Goal: Find specific page/section: Find specific page/section

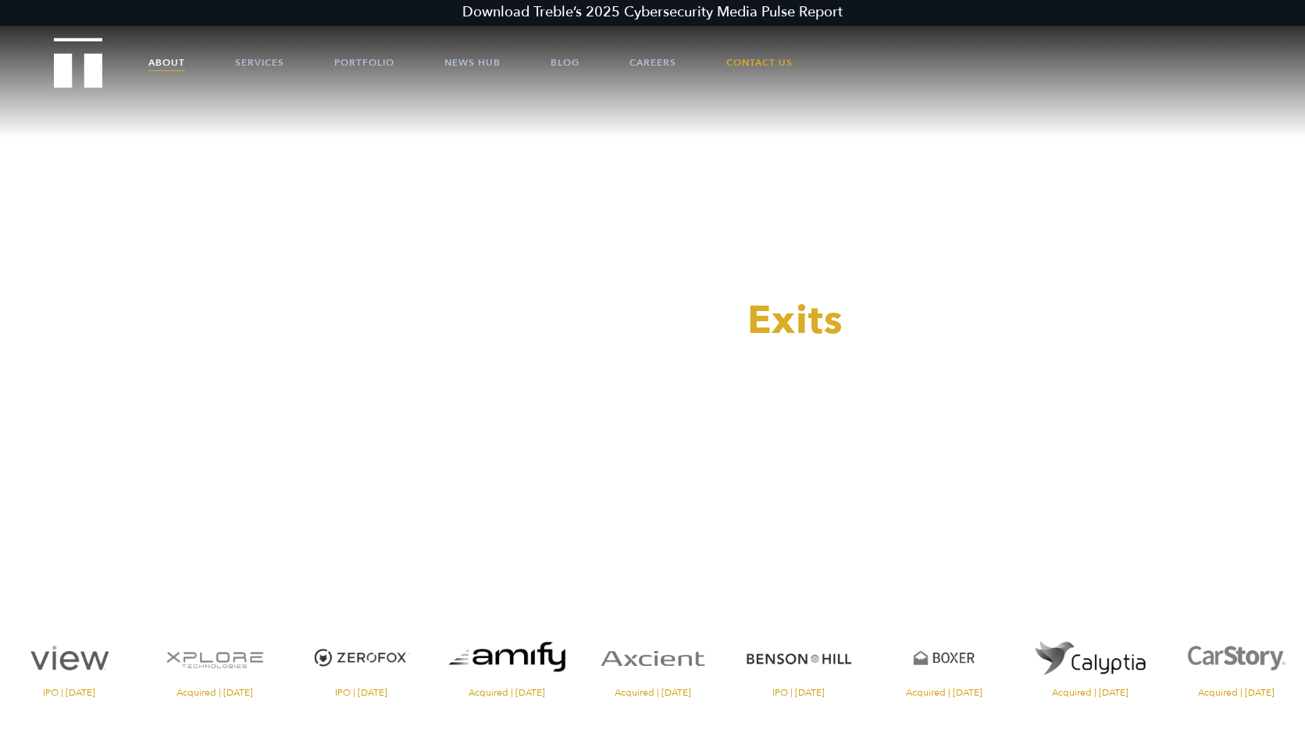
click at [172, 61] on link "About" at bounding box center [166, 62] width 37 height 47
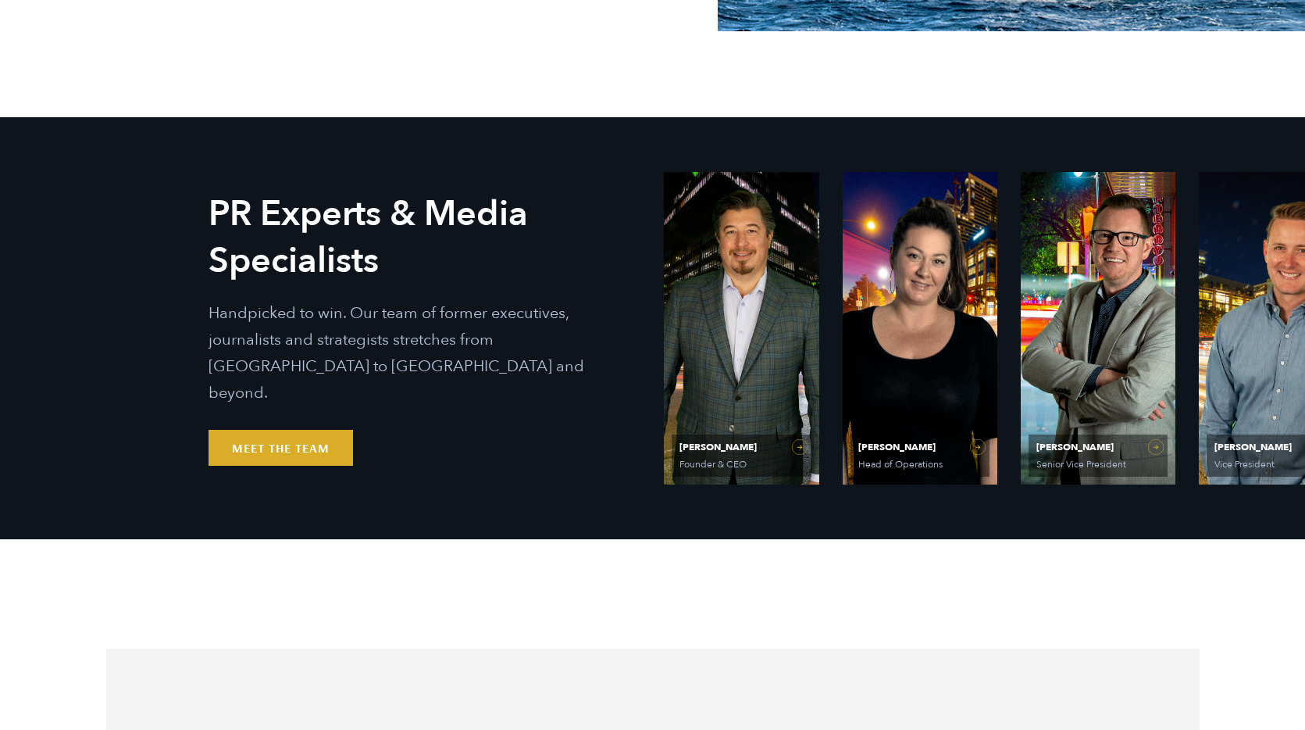
scroll to position [851, 0]
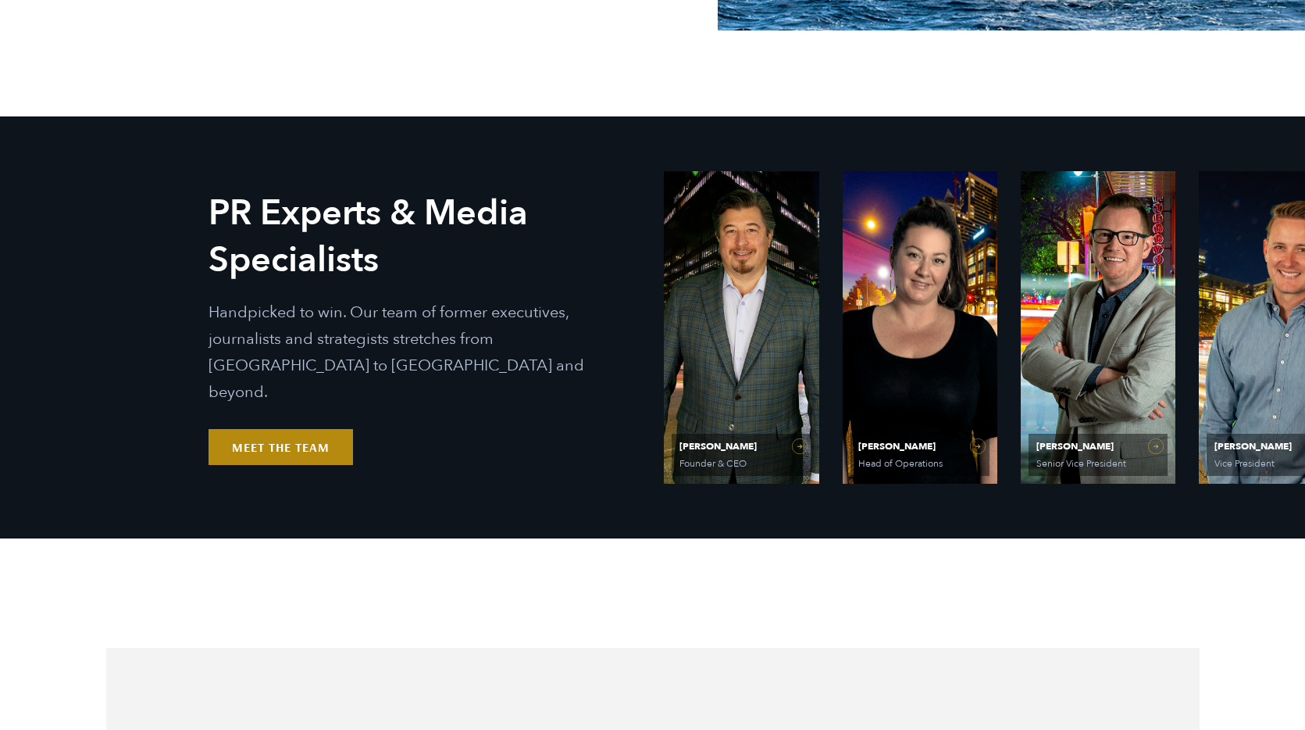
click at [250, 429] on link "Meet the Team" at bounding box center [281, 447] width 145 height 36
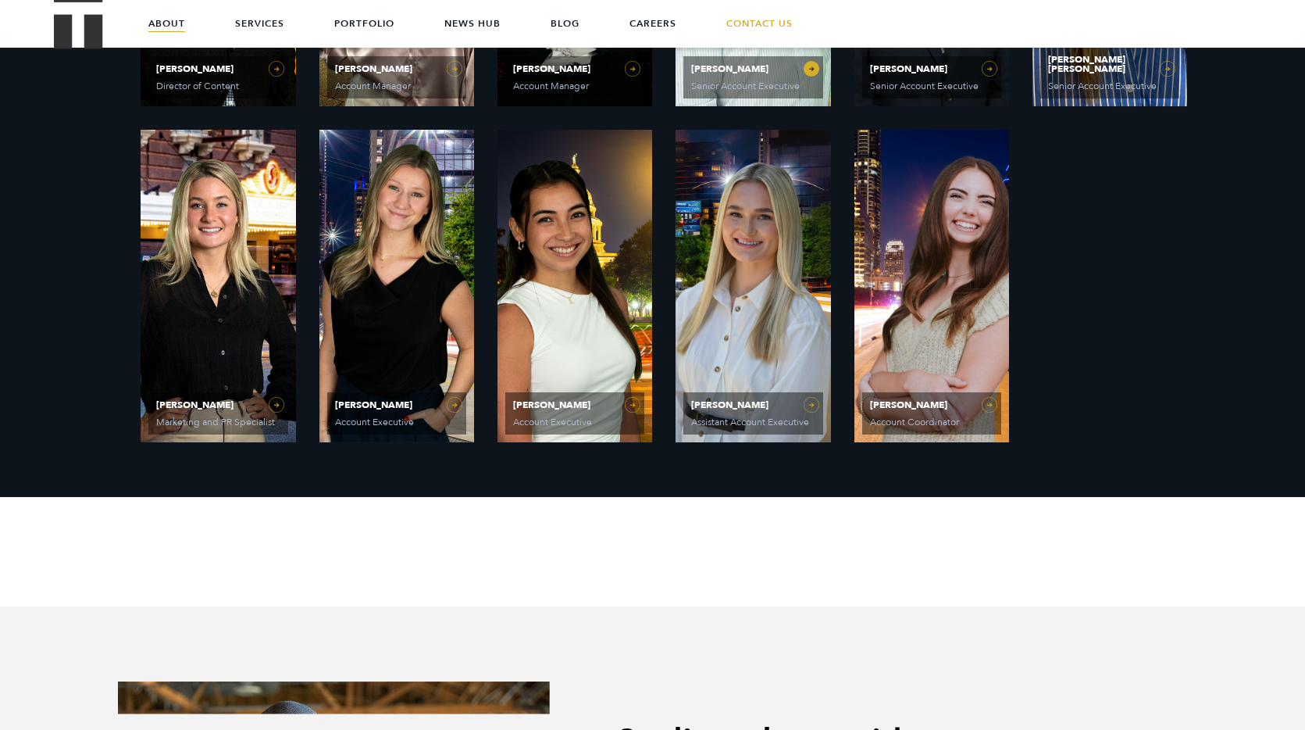
scroll to position [1532, 0]
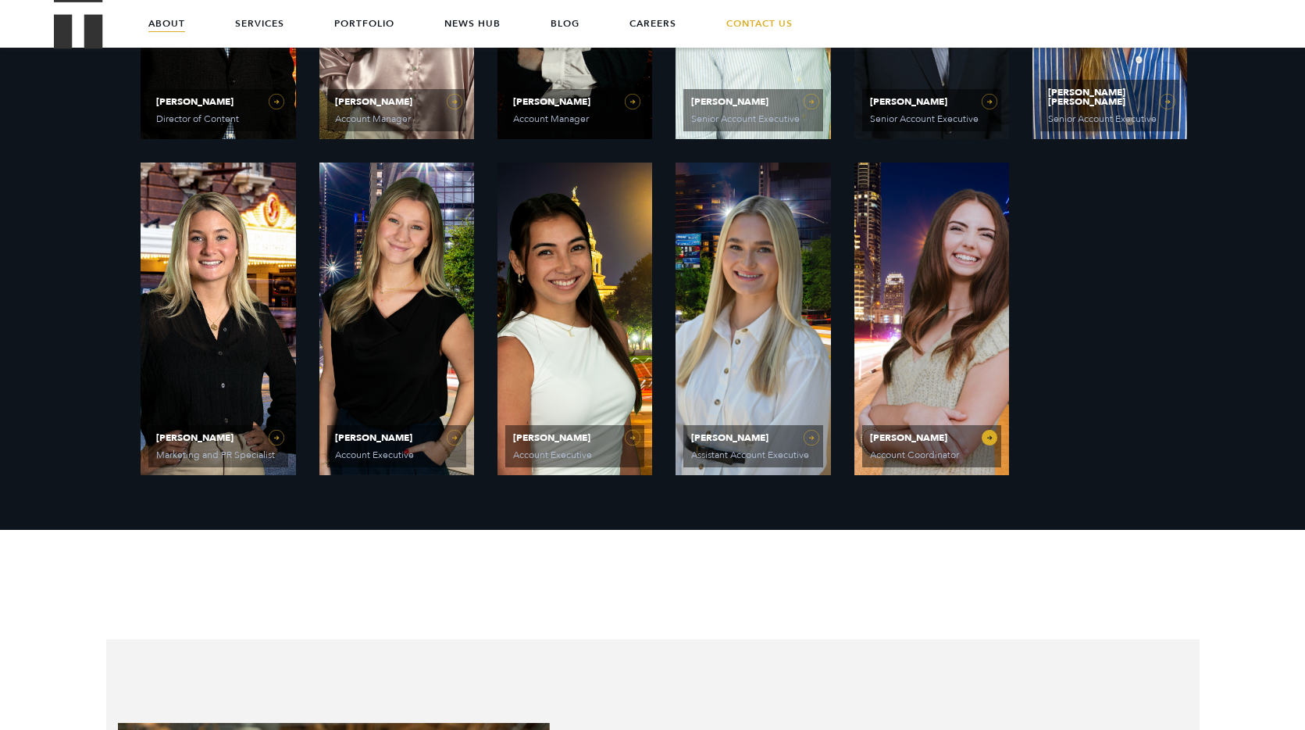
click at [886, 433] on span "[PERSON_NAME]" at bounding box center [931, 437] width 123 height 9
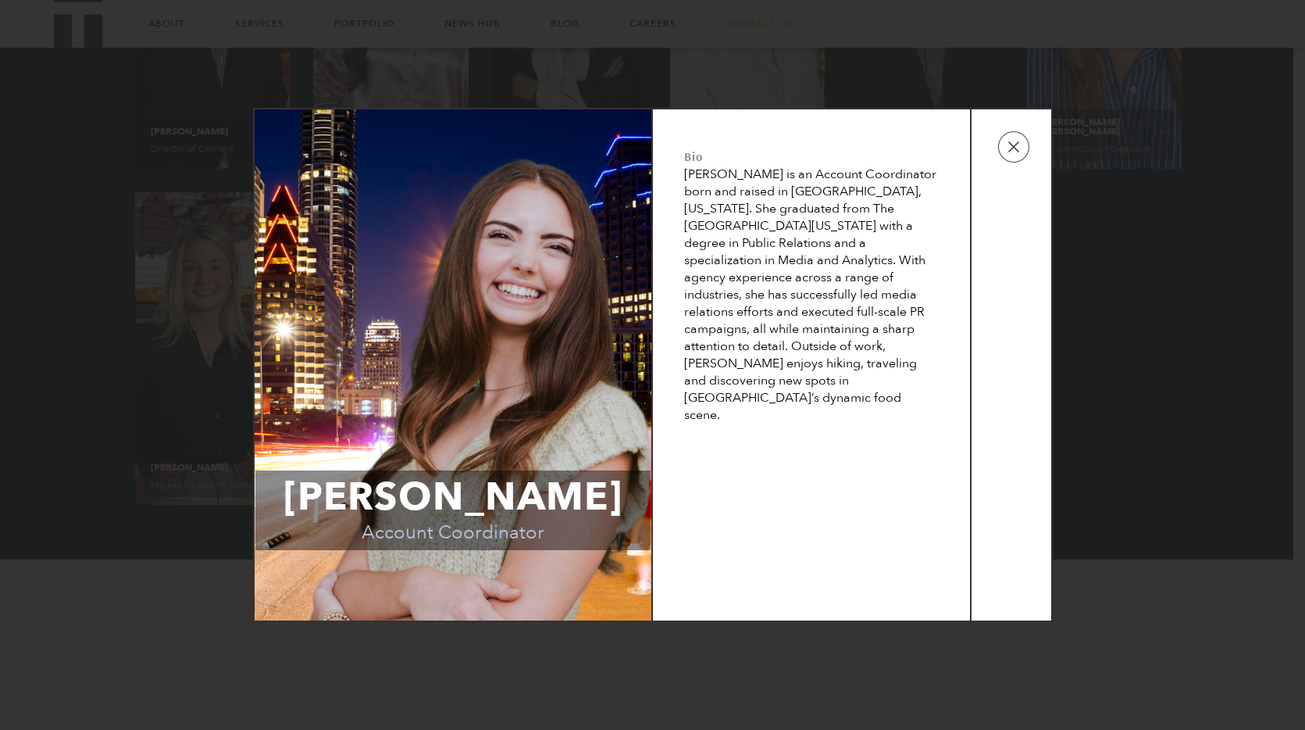
click at [781, 278] on div "[PERSON_NAME] is an Account Coordinator born and raised in [GEOGRAPHIC_DATA], […" at bounding box center [811, 295] width 255 height 258
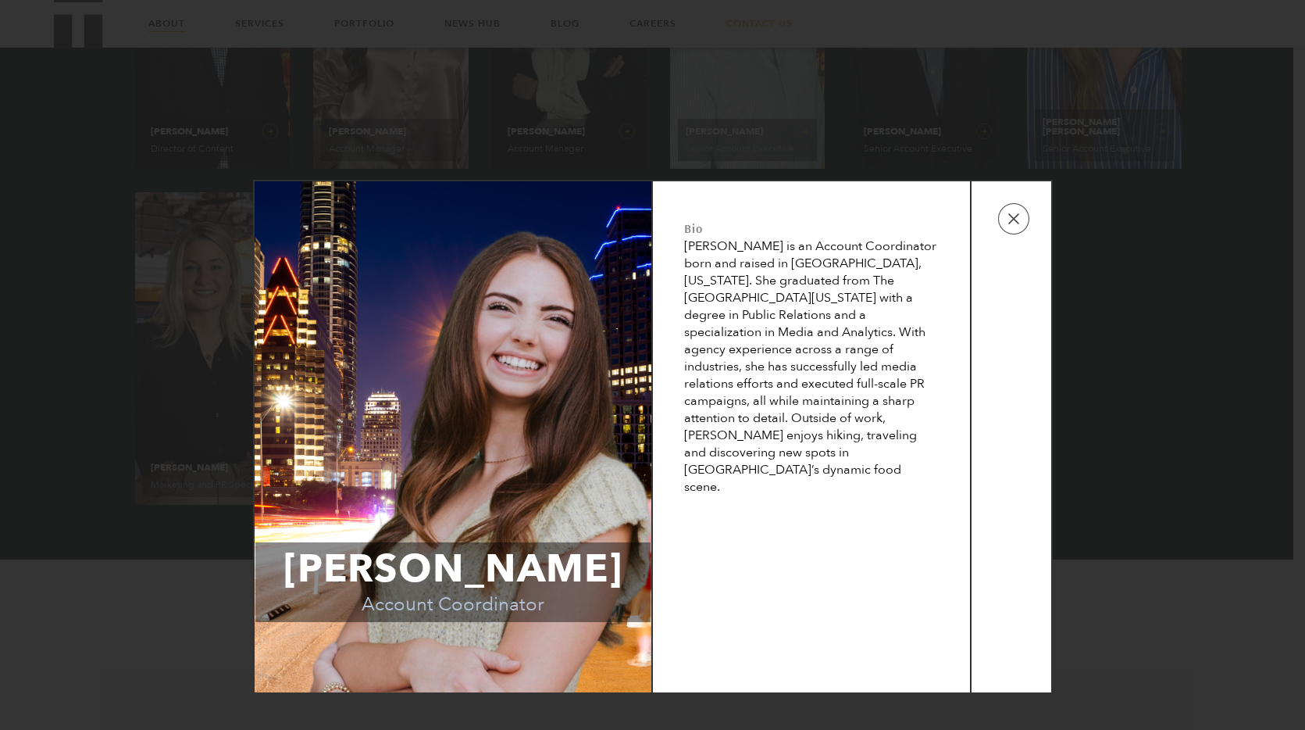
drag, startPoint x: 684, startPoint y: 176, endPoint x: 847, endPoint y: 268, distance: 186.8
click at [835, 277] on div "[PERSON_NAME] is an Account Coordinator born and raised in [GEOGRAPHIC_DATA], […" at bounding box center [811, 366] width 255 height 258
